Goal: Transaction & Acquisition: Book appointment/travel/reservation

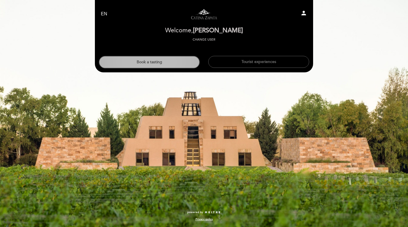
click at [146, 63] on button "Book a tasting" at bounding box center [149, 62] width 101 height 13
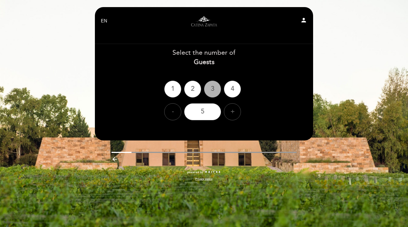
click at [213, 94] on div "3" at bounding box center [212, 89] width 17 height 17
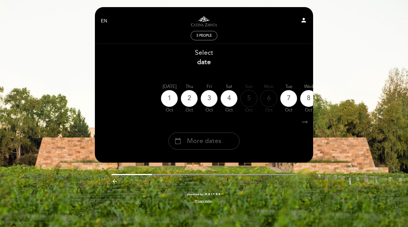
click at [203, 144] on span "More dates" at bounding box center [204, 141] width 34 height 9
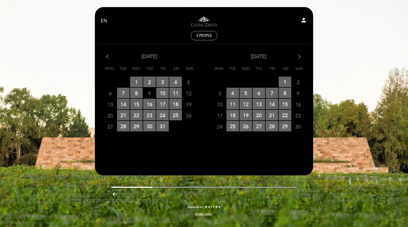
click at [300, 56] on icon "arrow_forward_ios" at bounding box center [299, 56] width 5 height 7
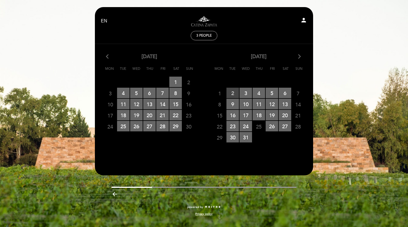
click at [231, 94] on span "2 RESERVATIONS AVAILABLE" at bounding box center [233, 93] width 13 height 11
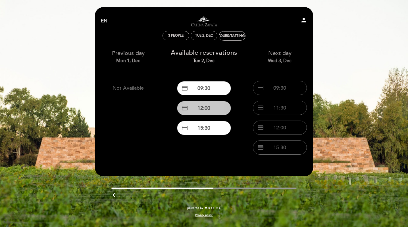
click at [212, 111] on button "credit_card 12:00" at bounding box center [204, 108] width 54 height 14
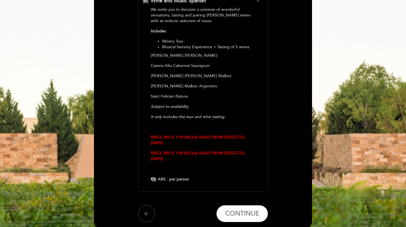
scroll to position [82, 0]
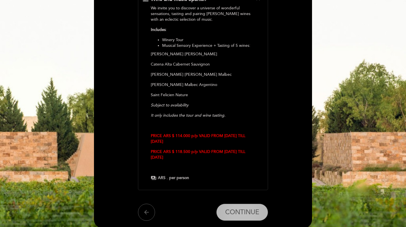
click at [239, 212] on span "CONTINUE" at bounding box center [242, 213] width 34 height 8
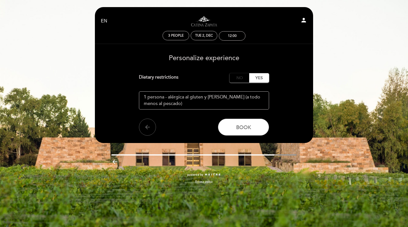
click at [237, 80] on label "No" at bounding box center [240, 77] width 20 height 9
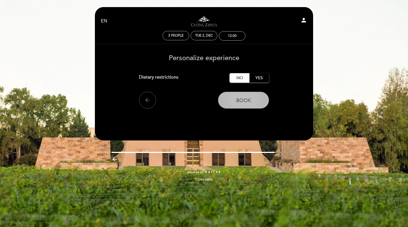
click at [248, 101] on span "Book" at bounding box center [243, 100] width 15 height 6
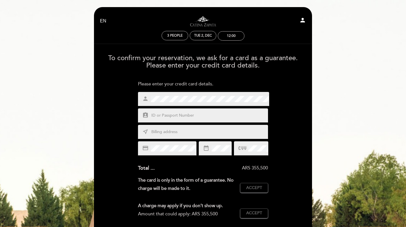
click at [199, 114] on input "text" at bounding box center [210, 116] width 118 height 7
type input "19129572"
click at [182, 131] on input "text" at bounding box center [210, 132] width 118 height 7
type input "[STREET_ADDRESS][PERSON_NAME][PERSON_NAME], [GEOGRAPHIC_DATA][PERSON_NAME][PERS…"
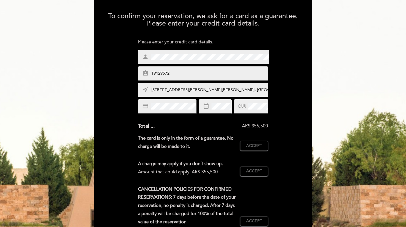
scroll to position [45, 0]
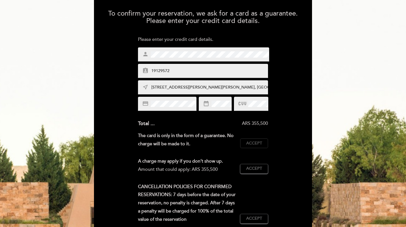
click at [258, 142] on span "Accept" at bounding box center [254, 144] width 16 height 6
click at [254, 170] on span "Accept" at bounding box center [254, 169] width 16 height 6
click at [257, 221] on span "Accept" at bounding box center [254, 219] width 16 height 6
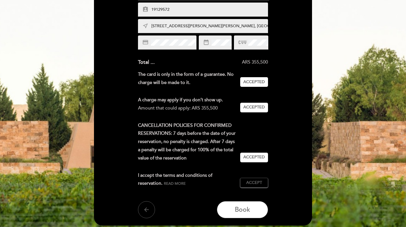
scroll to position [106, 0]
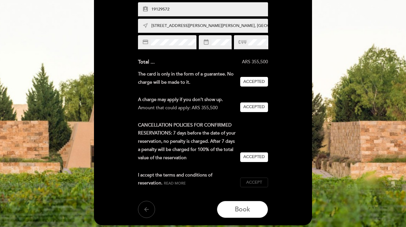
click at [262, 184] on span "Accept" at bounding box center [254, 183] width 16 height 6
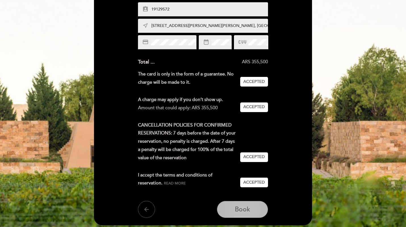
click at [243, 207] on span "Book" at bounding box center [242, 210] width 15 height 8
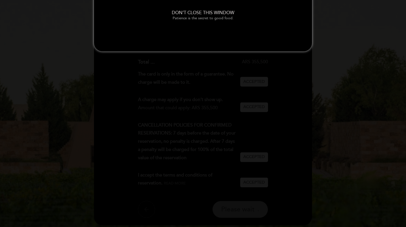
scroll to position [0, 0]
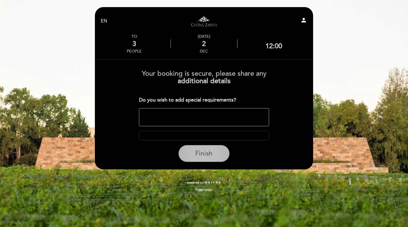
click at [205, 159] on button "Finish" at bounding box center [204, 153] width 51 height 17
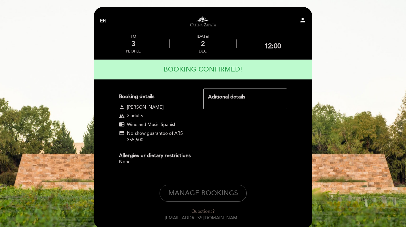
click at [222, 102] on div "Aditional details" at bounding box center [246, 99] width 84 height 21
click at [222, 92] on div "Aditional details" at bounding box center [246, 99] width 84 height 21
click at [222, 96] on div "Aditional details" at bounding box center [245, 97] width 74 height 7
